Goal: Register for event/course

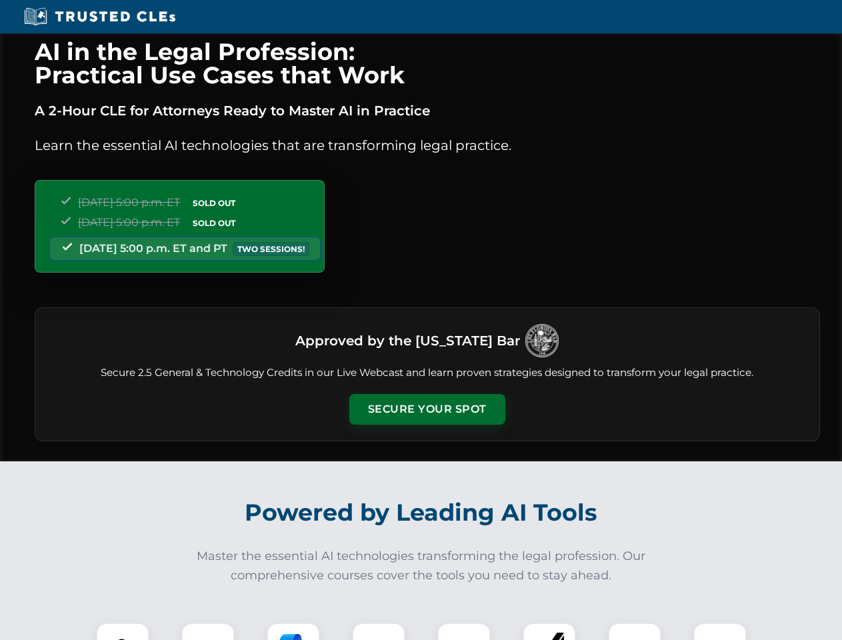
click at [427, 409] on button "Secure Your Spot" at bounding box center [427, 409] width 156 height 31
click at [123, 631] on img at bounding box center [122, 649] width 39 height 39
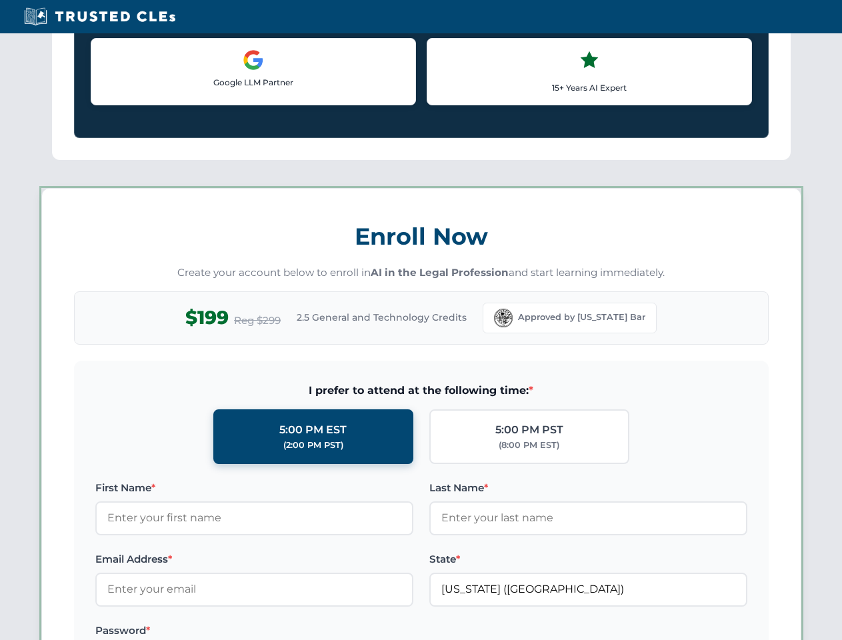
click at [293, 631] on label "Password *" at bounding box center [254, 630] width 318 height 16
